Goal: Information Seeking & Learning: Learn about a topic

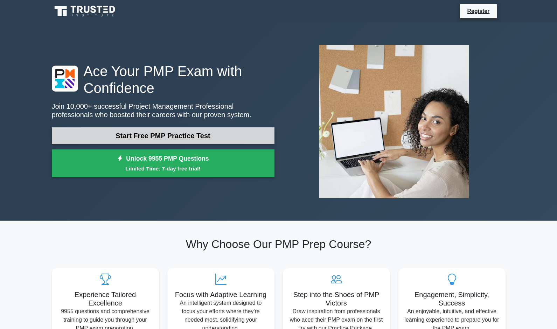
click at [143, 134] on link "Start Free PMP Practice Test" at bounding box center [163, 135] width 223 height 17
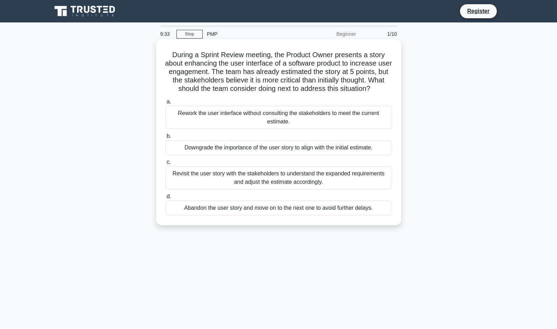
click at [253, 179] on div "Revisit the user story with the stakeholders to understand the expanded require…" at bounding box center [278, 177] width 227 height 23
click at [165, 164] on input "c. Revisit the user story with the stakeholders to understand the expanded requ…" at bounding box center [165, 162] width 0 height 5
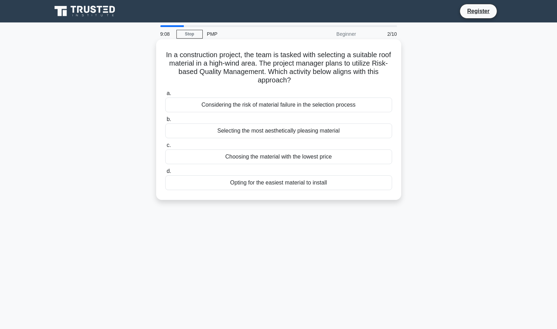
click at [237, 110] on div "Considering the risk of material failure in the selection process" at bounding box center [278, 104] width 227 height 15
click at [165, 96] on input "a. Considering the risk of material failure in the selection process" at bounding box center [165, 93] width 0 height 5
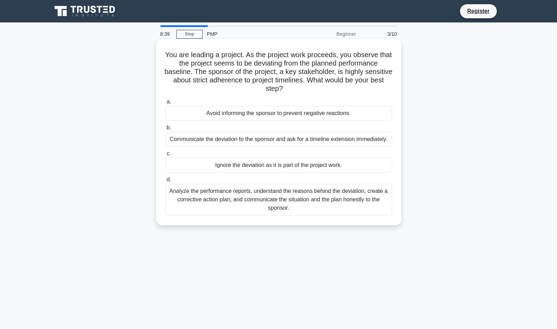
click at [215, 200] on div "Analyze the performance reports, understand the reasons behind the deviation, c…" at bounding box center [278, 200] width 227 height 32
click at [165, 182] on input "d. Analyze the performance reports, understand the reasons behind the deviation…" at bounding box center [165, 179] width 0 height 5
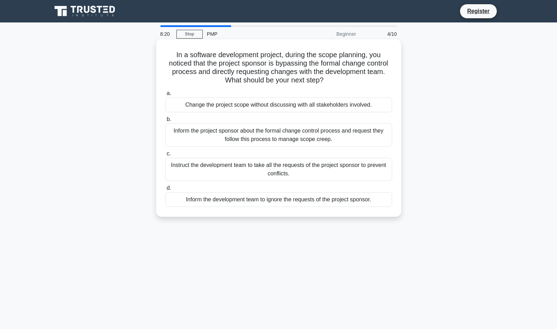
click at [201, 137] on div "Inform the project sponsor about the formal change control process and request …" at bounding box center [278, 134] width 227 height 23
click at [165, 122] on input "b. Inform the project sponsor about the formal change control process and reque…" at bounding box center [165, 119] width 0 height 5
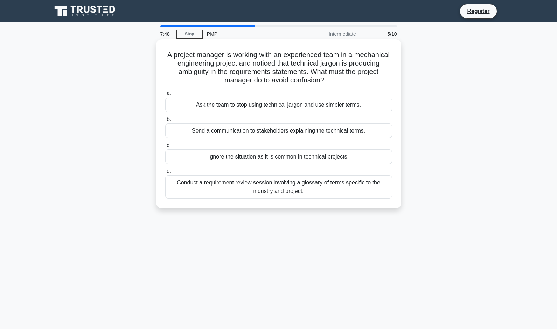
click at [290, 191] on div "Conduct a requirement review session involving a glossary of terms specific to …" at bounding box center [278, 186] width 227 height 23
click at [165, 173] on input "d. Conduct a requirement review session involving a glossary of terms specific …" at bounding box center [165, 171] width 0 height 5
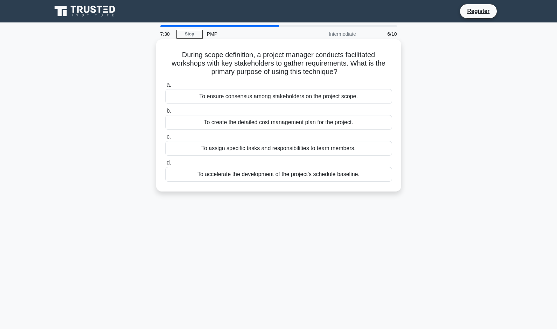
click at [253, 97] on div "To ensure consensus among stakeholders on the project scope." at bounding box center [278, 96] width 227 height 15
click at [165, 87] on input "a. To ensure consensus among stakeholders on the project scope." at bounding box center [165, 85] width 0 height 5
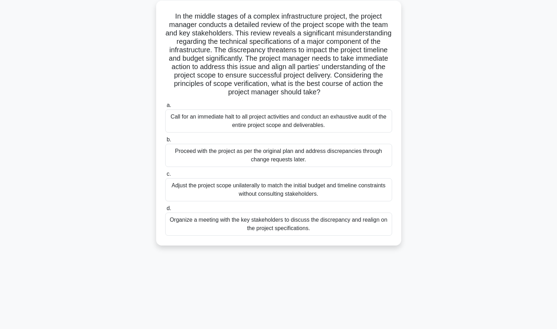
scroll to position [45, 0]
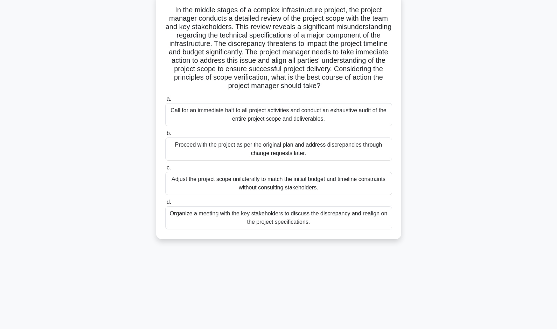
click at [198, 215] on div "Organize a meeting with the key stakeholders to discuss the discrepancy and rea…" at bounding box center [278, 217] width 227 height 23
click at [165, 204] on input "d. Organize a meeting with the key stakeholders to discuss the discrepancy and …" at bounding box center [165, 202] width 0 height 5
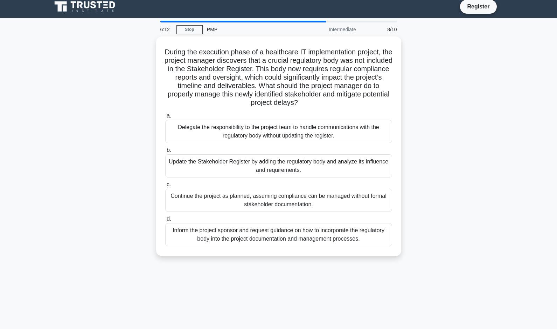
scroll to position [9, 0]
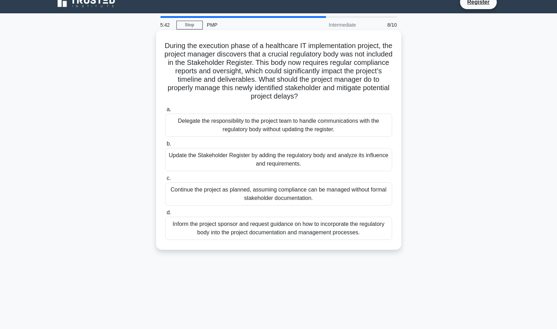
click at [181, 163] on div "Update the Stakeholder Register by adding the regulatory body and analyze its i…" at bounding box center [278, 159] width 227 height 23
click at [165, 146] on input "b. Update the Stakeholder Register by adding the regulatory body and analyze it…" at bounding box center [165, 144] width 0 height 5
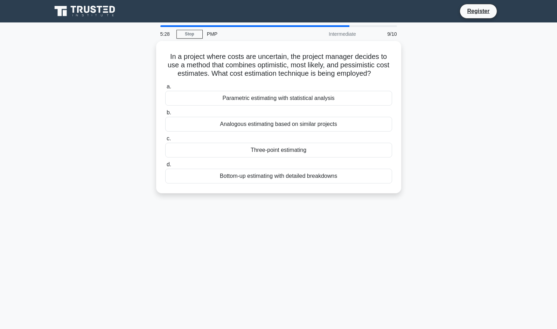
scroll to position [5, 0]
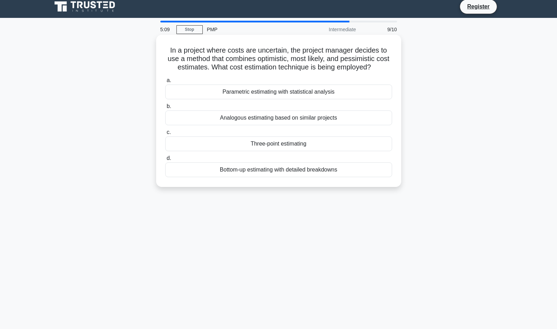
click at [261, 87] on div "Parametric estimating with statistical analysis" at bounding box center [278, 91] width 227 height 15
click at [165, 83] on input "a. Parametric estimating with statistical analysis" at bounding box center [165, 80] width 0 height 5
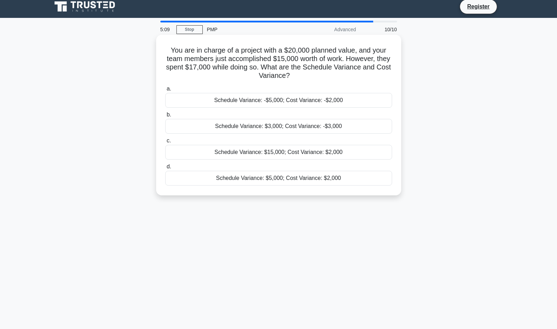
scroll to position [0, 0]
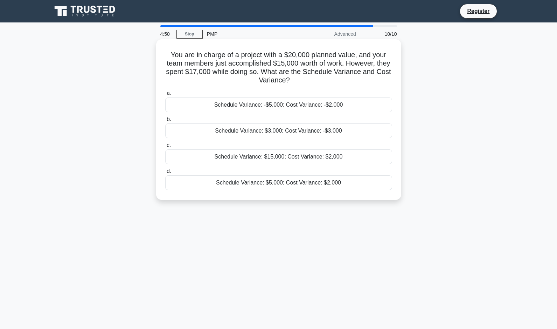
click at [305, 107] on div "Schedule Variance: -$5,000; Cost Variance: -$2,000" at bounding box center [278, 104] width 227 height 15
click at [165, 96] on input "a. Schedule Variance: -$5,000; Cost Variance: -$2,000" at bounding box center [165, 93] width 0 height 5
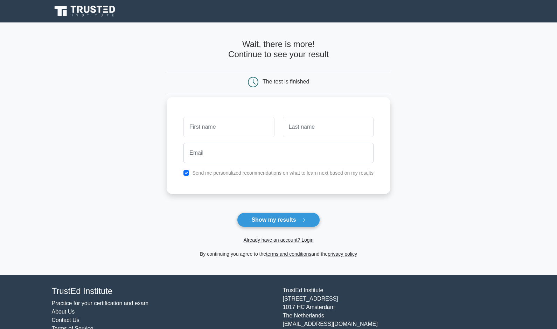
click at [184, 175] on div "Send me personalized recommendations on what to learn next based on my results" at bounding box center [278, 173] width 199 height 8
click at [187, 173] on input "checkbox" at bounding box center [187, 173] width 6 height 6
checkbox input "false"
click at [217, 126] on input "text" at bounding box center [229, 127] width 91 height 20
type input "Right"
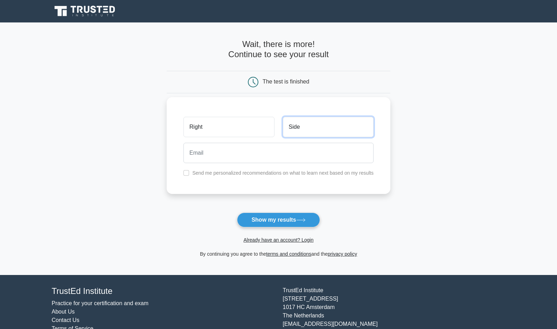
type input "Side"
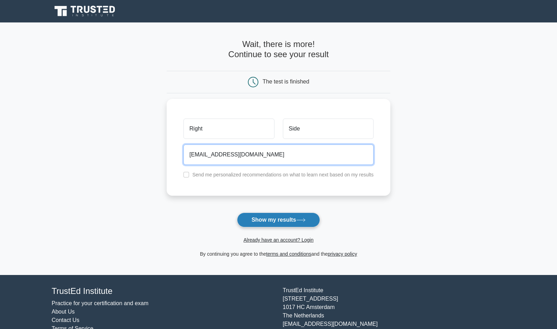
type input "[EMAIL_ADDRESS][DOMAIN_NAME]"
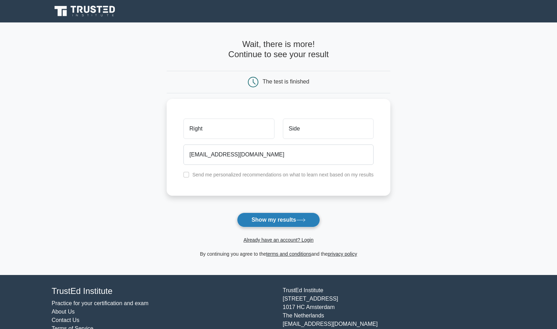
click at [282, 219] on button "Show my results" at bounding box center [278, 219] width 83 height 15
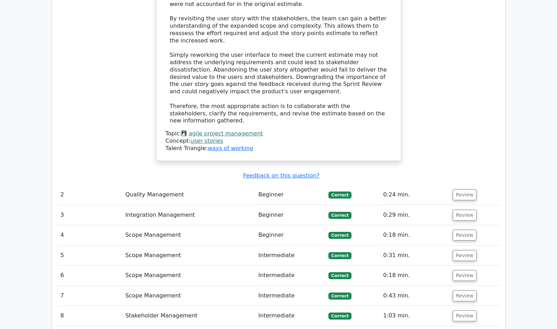
scroll to position [976, 0]
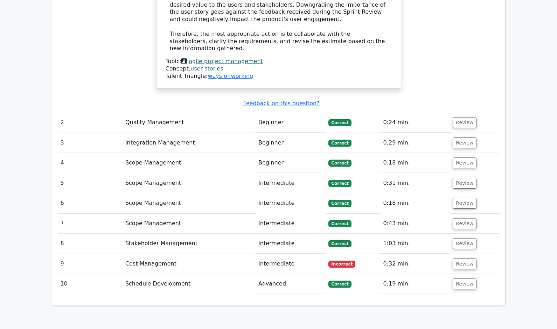
click at [137, 254] on td "Cost Management" at bounding box center [189, 264] width 133 height 20
click at [475, 254] on td "Review" at bounding box center [474, 264] width 49 height 20
click at [464, 258] on button "Review" at bounding box center [465, 263] width 24 height 11
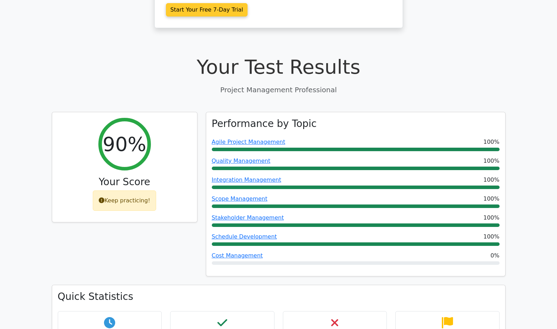
scroll to position [0, 0]
